Goal: Task Accomplishment & Management: Manage account settings

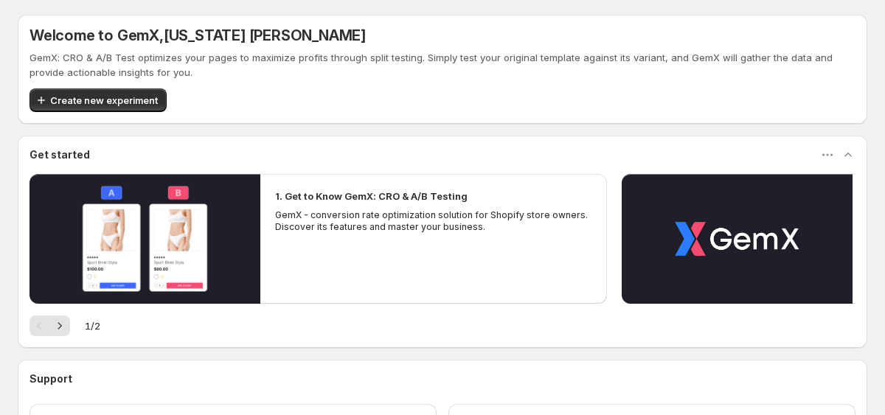
scroll to position [119, 0]
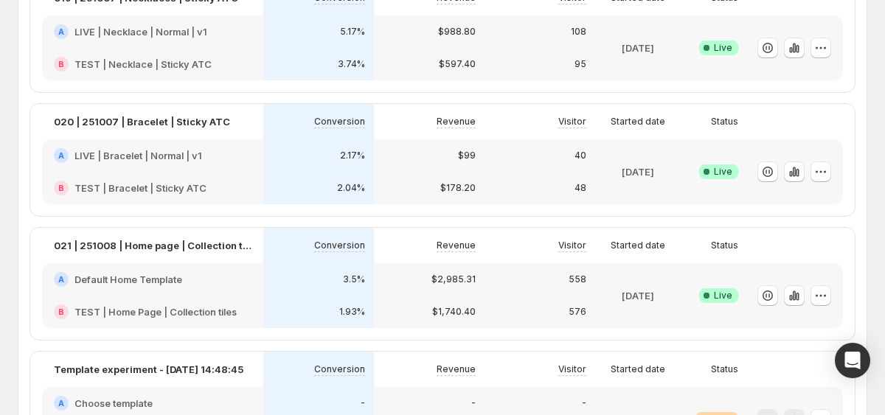
scroll to position [564, 0]
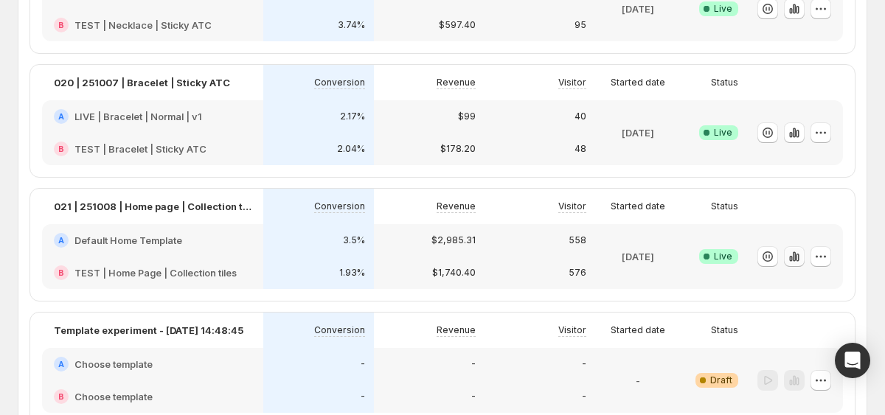
click at [798, 255] on icon "button" at bounding box center [796, 258] width 3 height 8
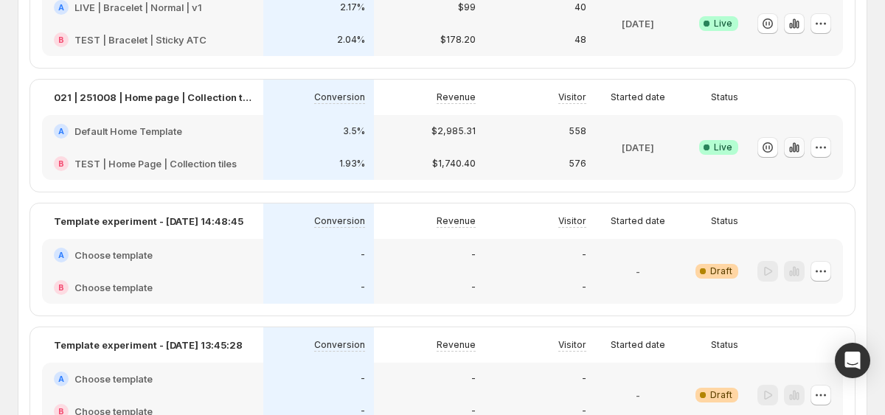
scroll to position [679, 0]
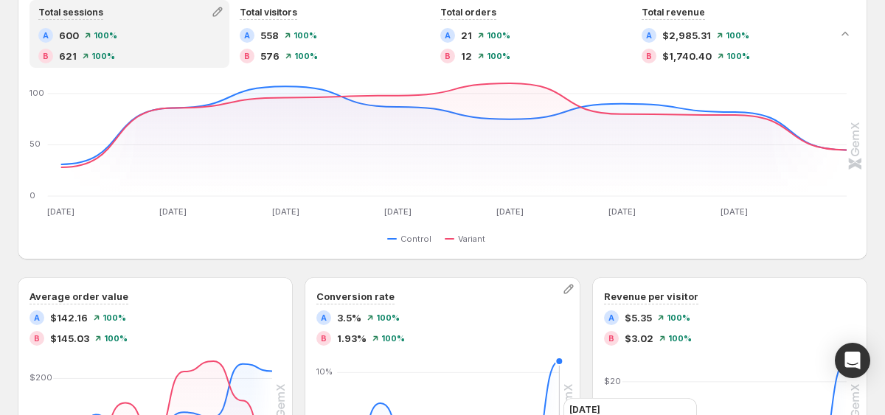
scroll to position [353, 0]
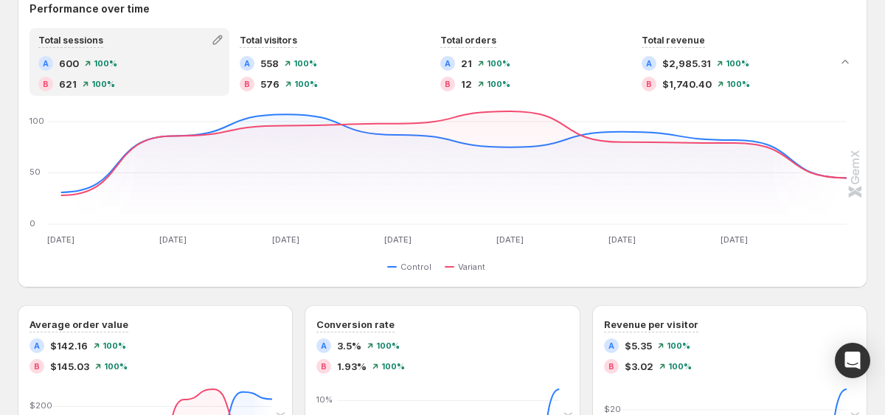
click at [481, 74] on div "A 21 100% B 12 100%" at bounding box center [531, 73] width 182 height 35
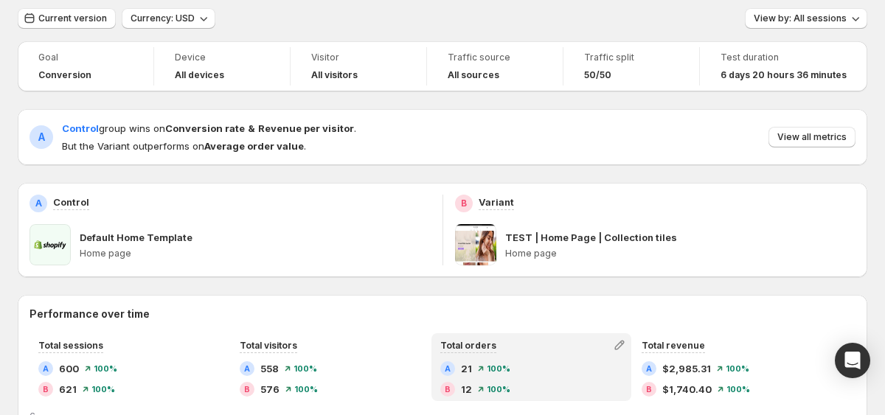
scroll to position [0, 0]
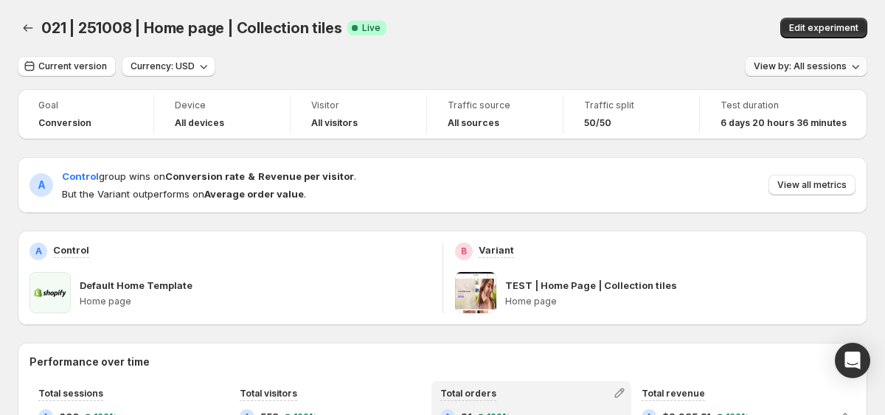
click at [827, 66] on span "View by: All sessions" at bounding box center [799, 66] width 93 height 12
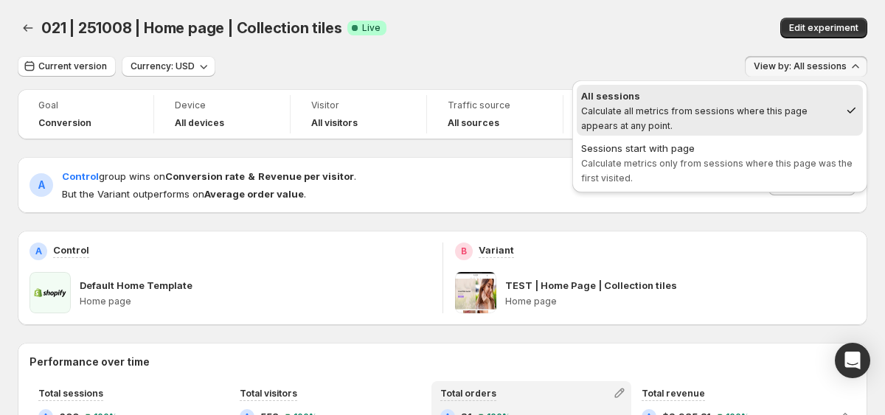
click at [740, 154] on div "Sessions start with page" at bounding box center [719, 148] width 277 height 15
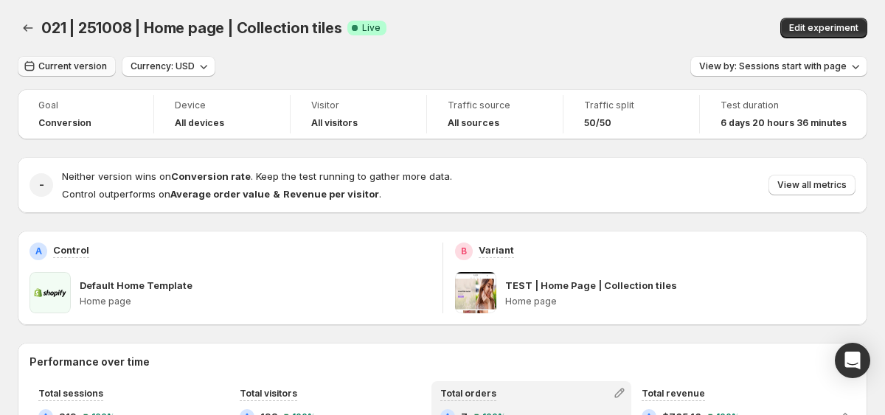
click at [80, 62] on span "Current version" at bounding box center [72, 66] width 69 height 12
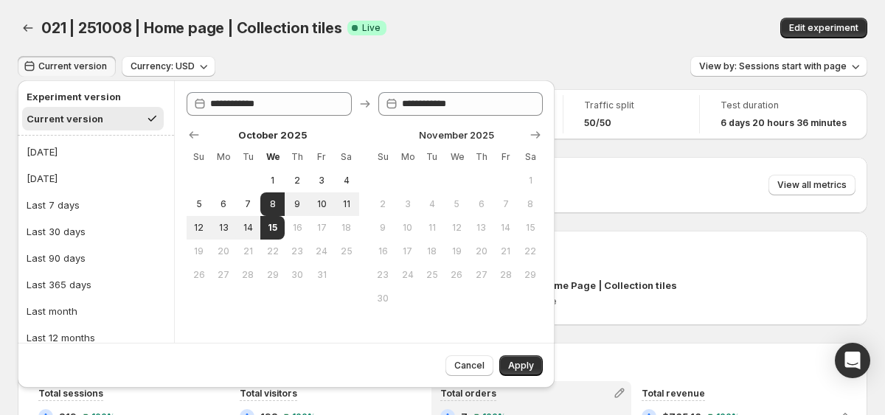
click at [80, 62] on span "Current version" at bounding box center [72, 66] width 69 height 12
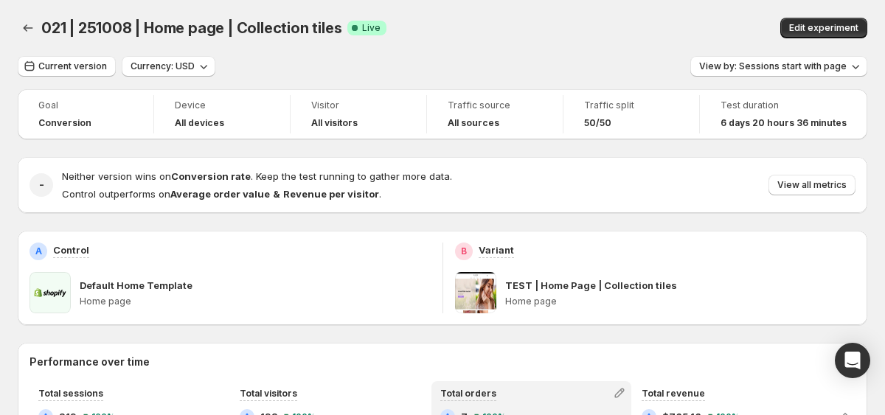
click at [648, 53] on div "021 | 251008 | Home page | Collection tiles. This page is ready 021 | 251008 | …" at bounding box center [442, 28] width 849 height 56
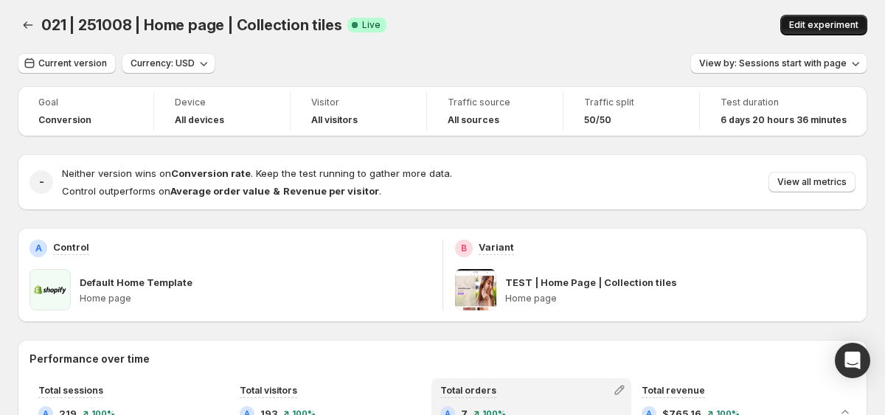
click at [832, 31] on button "Edit experiment" at bounding box center [823, 25] width 87 height 21
click at [810, 25] on span "Edit experiment" at bounding box center [823, 25] width 69 height 12
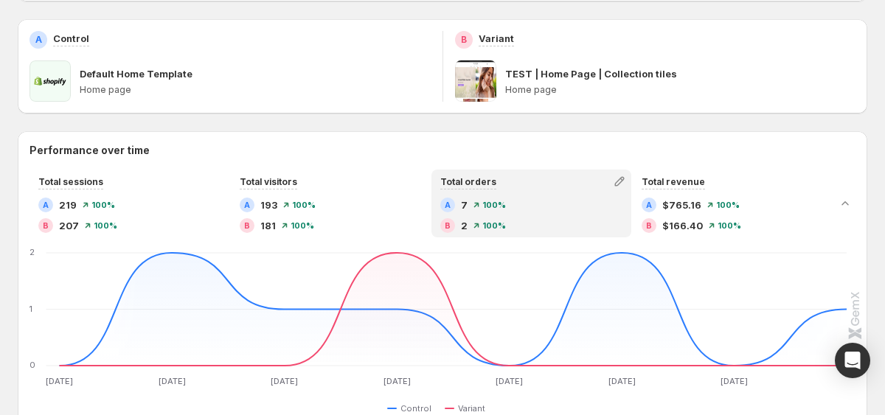
scroll to position [0, 0]
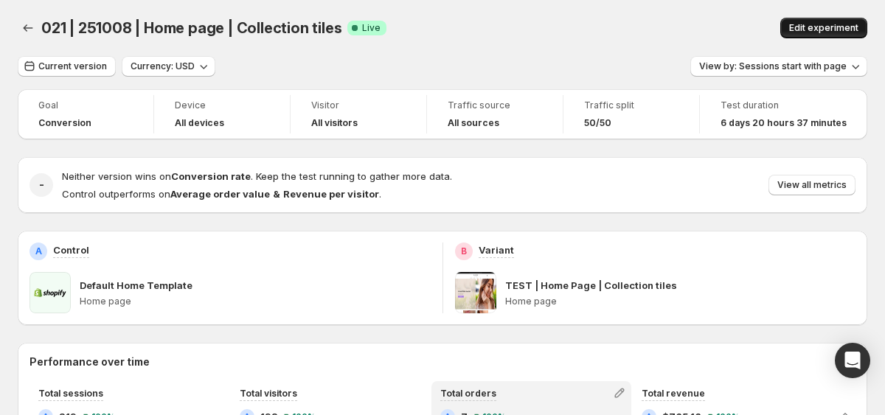
click at [793, 32] on span "Edit experiment" at bounding box center [823, 28] width 69 height 12
click at [831, 28] on span "Edit experiment" at bounding box center [823, 28] width 69 height 12
click at [27, 36] on button "Back" at bounding box center [28, 28] width 21 height 21
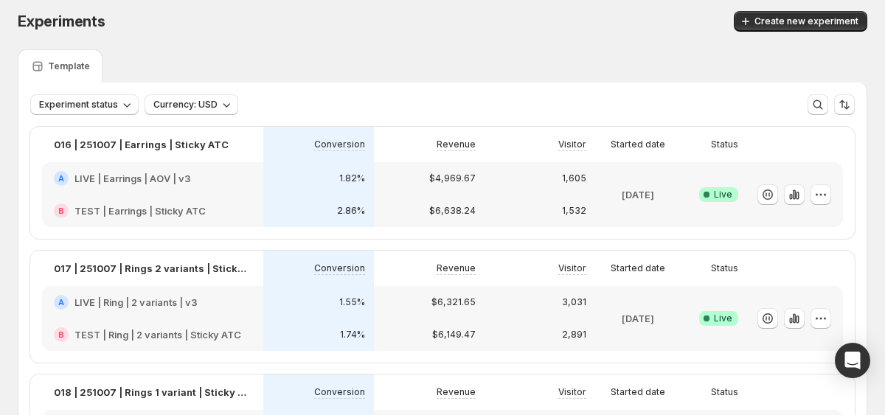
scroll to position [749, 0]
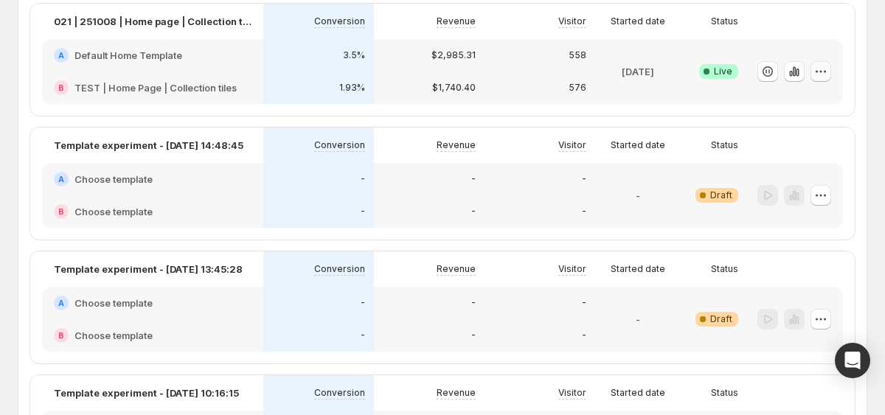
click at [824, 79] on icon "button" at bounding box center [820, 71] width 15 height 15
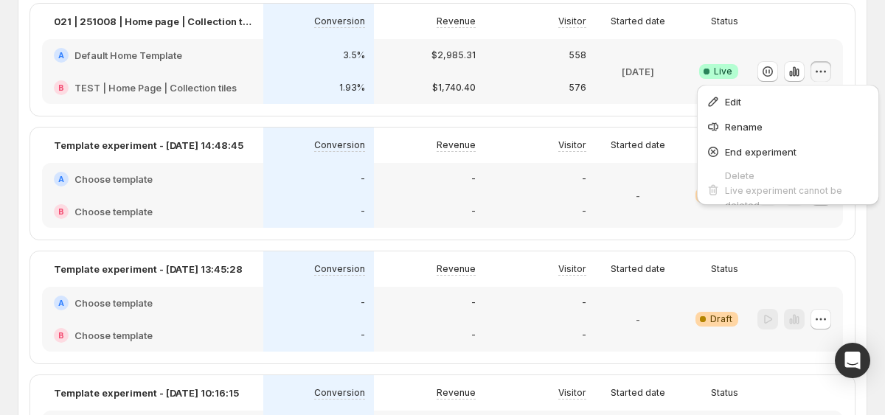
click at [823, 79] on icon "button" at bounding box center [820, 71] width 15 height 15
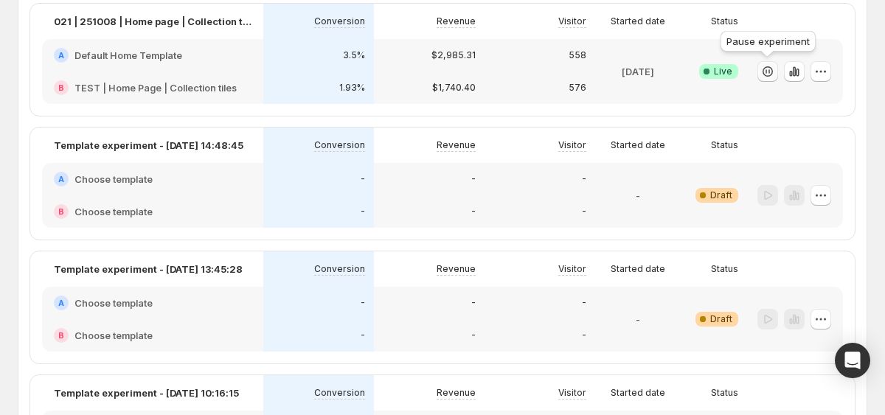
scroll to position [739, 0]
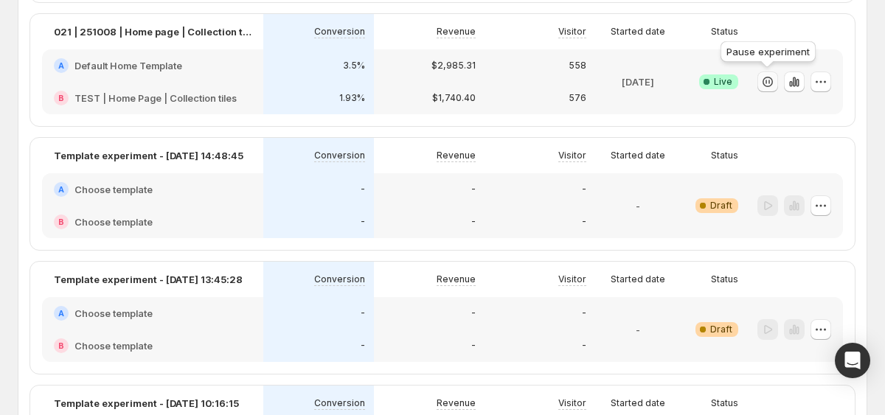
click at [767, 79] on icon "button" at bounding box center [767, 81] width 15 height 15
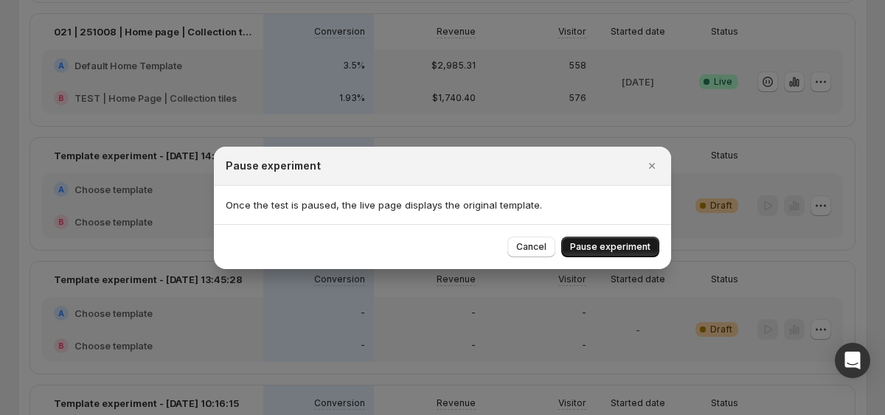
click at [622, 248] on span "Pause experiment" at bounding box center [610, 247] width 80 height 12
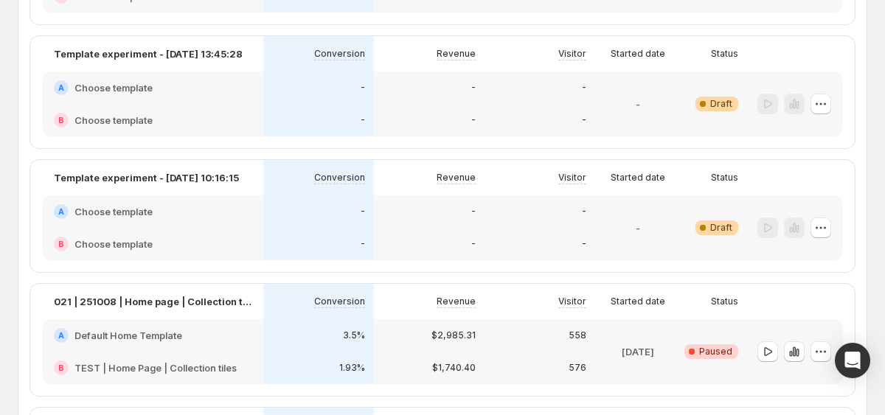
scroll to position [839, 0]
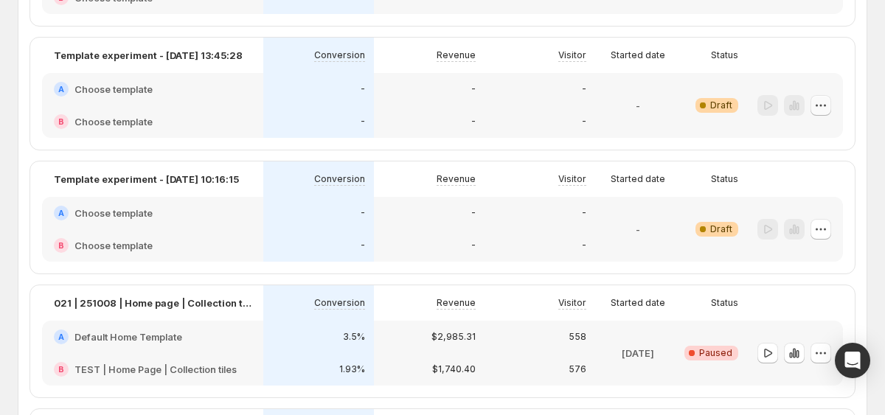
click at [826, 105] on icon "button" at bounding box center [820, 105] width 15 height 15
click at [805, 209] on span "Delete" at bounding box center [809, 211] width 29 height 12
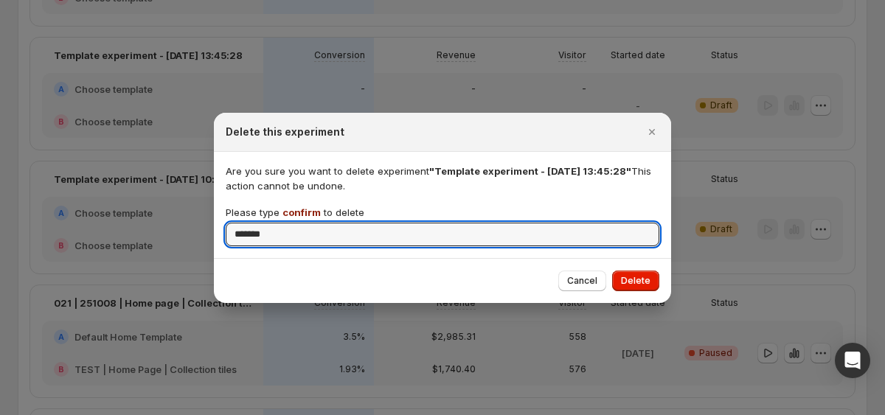
type input "*******"
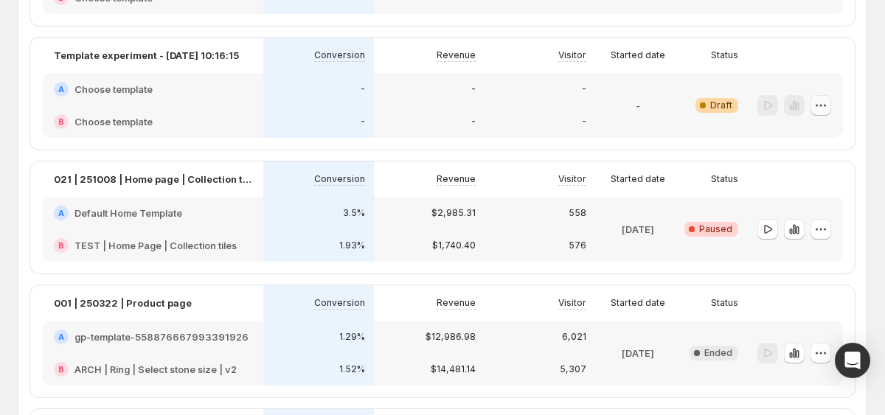
click at [818, 100] on icon "button" at bounding box center [820, 105] width 15 height 15
click at [802, 202] on button "Delete" at bounding box center [821, 210] width 100 height 24
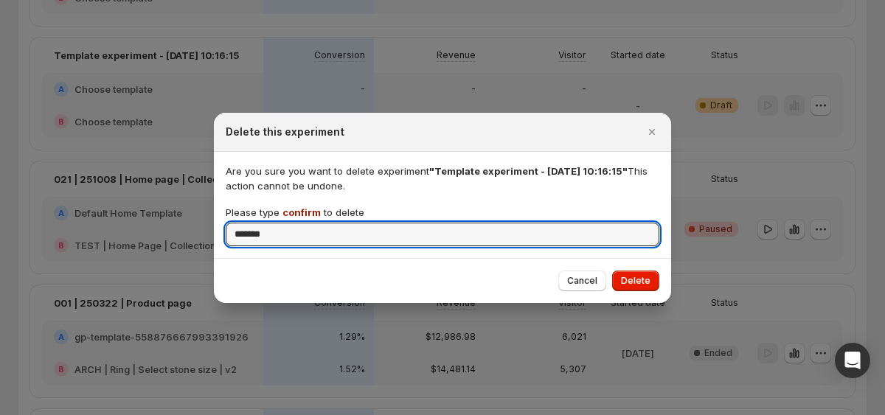
type input "*******"
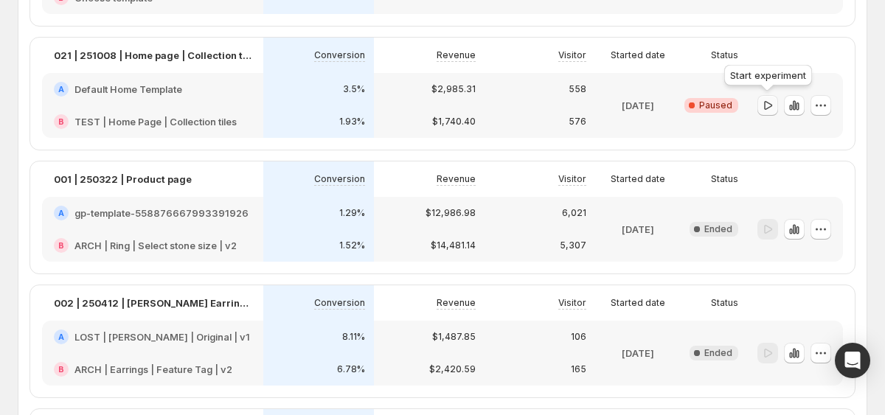
click at [767, 103] on icon "button" at bounding box center [767, 105] width 15 height 15
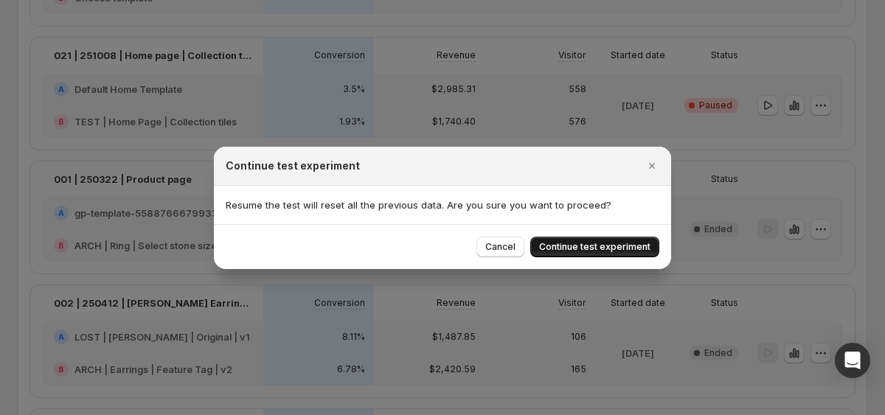
click at [593, 237] on button "Continue test experiment" at bounding box center [594, 247] width 129 height 21
click at [593, 237] on div "Cancel Loading Continue test experiment" at bounding box center [567, 247] width 183 height 21
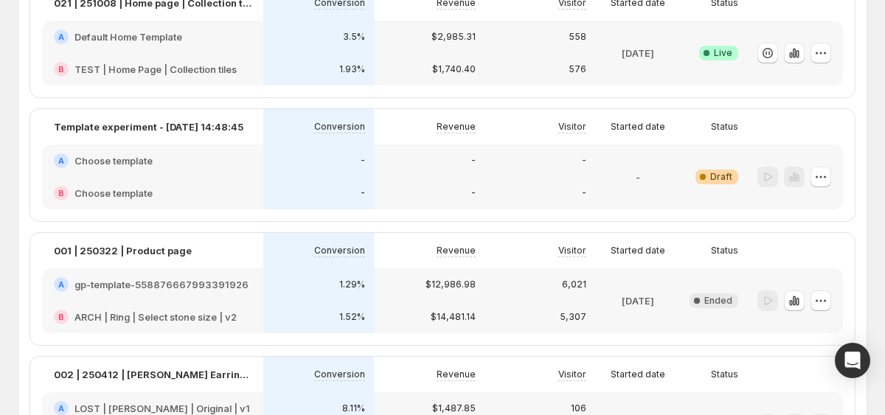
scroll to position [768, 0]
click at [819, 176] on icon "button" at bounding box center [820, 176] width 15 height 15
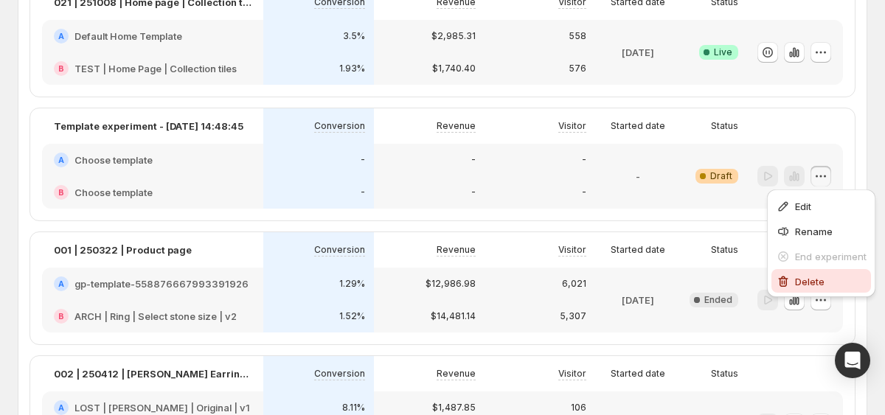
click at [791, 282] on div "Delete" at bounding box center [821, 281] width 91 height 15
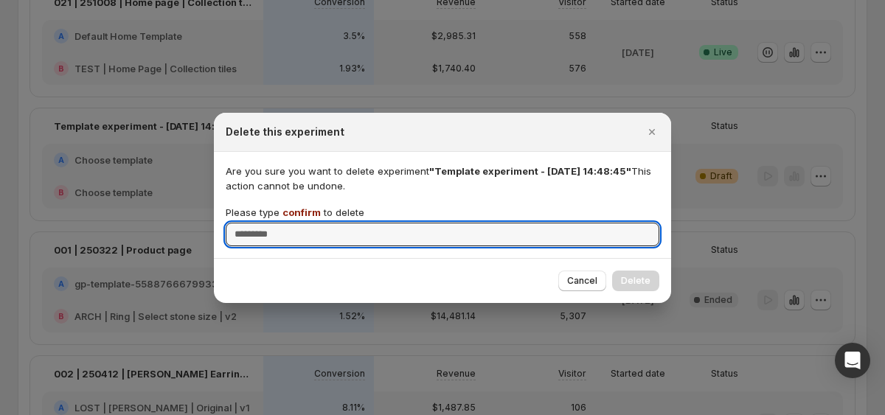
type input "*"
type input "*******"
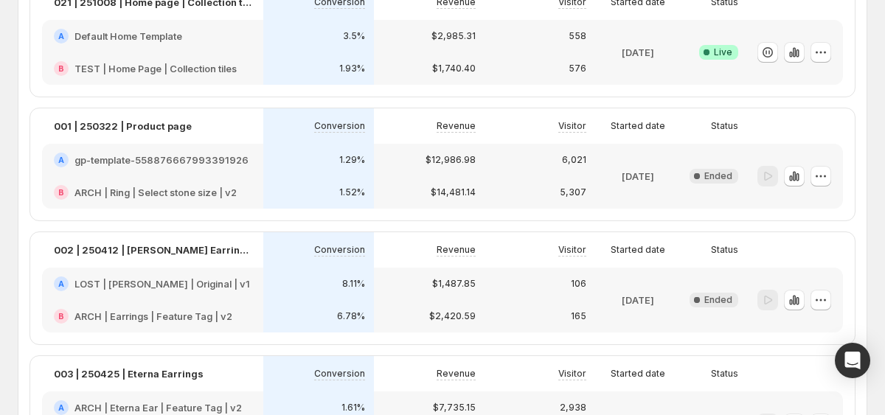
scroll to position [0, 0]
